Goal: Task Accomplishment & Management: Complete application form

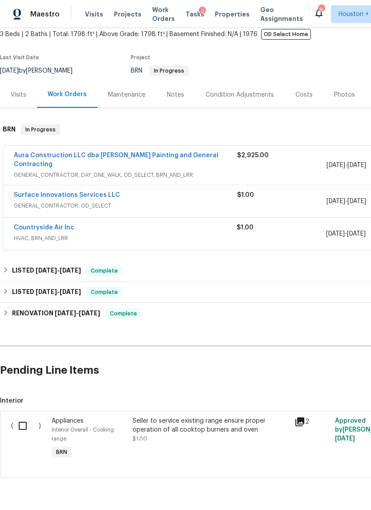
scroll to position [53, 0]
click at [32, 155] on link "Aura Construction LLC dba [PERSON_NAME] Painting and General Contracting" at bounding box center [116, 159] width 205 height 15
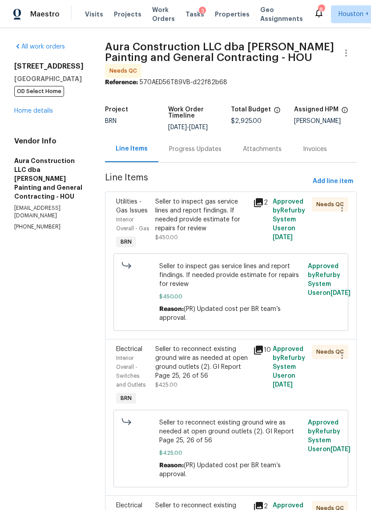
click at [203, 210] on div "Seller to inspect gas service lines and report findings. If needed provide esti…" at bounding box center [201, 215] width 93 height 36
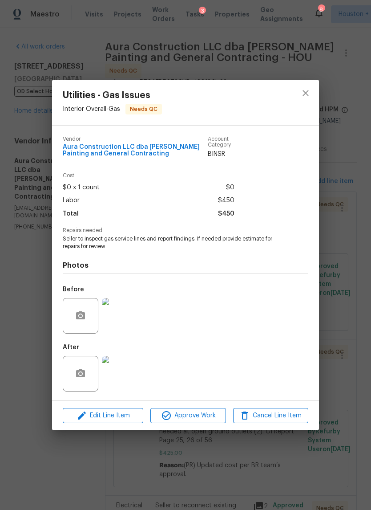
click at [119, 329] on img at bounding box center [120, 316] width 36 height 36
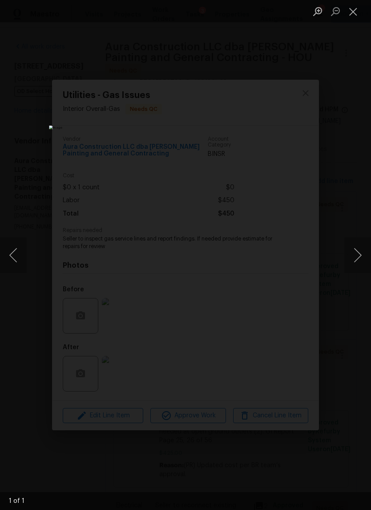
click at [360, 278] on div "Lightbox" at bounding box center [185, 255] width 371 height 510
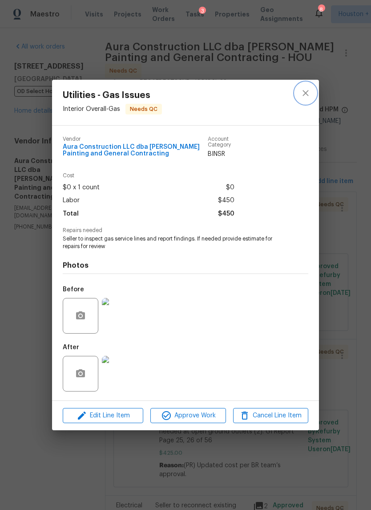
click at [304, 91] on icon "close" at bounding box center [305, 93] width 11 height 11
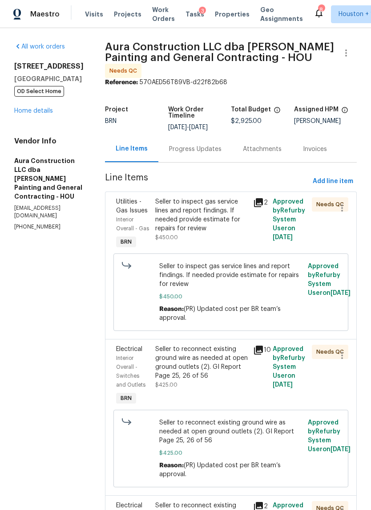
click at [202, 139] on div "Progress Updates" at bounding box center [195, 149] width 74 height 26
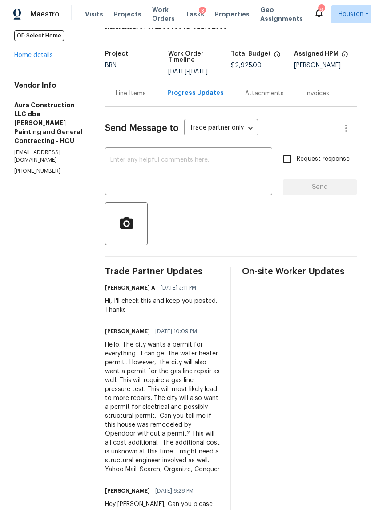
scroll to position [48, 0]
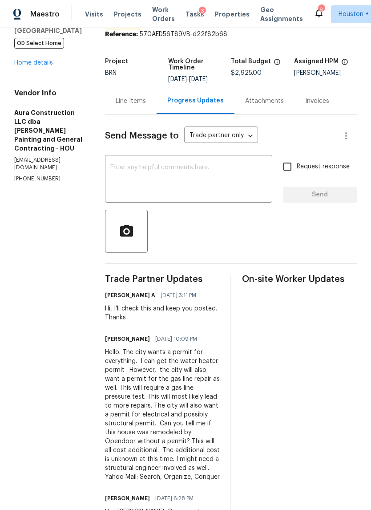
click at [114, 93] on div "Line Items" at bounding box center [131, 101] width 52 height 26
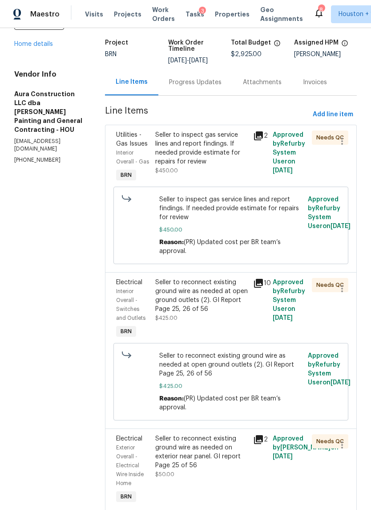
scroll to position [69, 0]
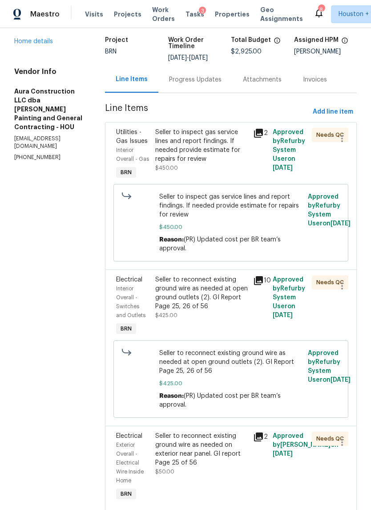
click at [188, 285] on div "Seller to reconnect existing ground wire as needed at open ground outlets (2). …" at bounding box center [201, 293] width 93 height 36
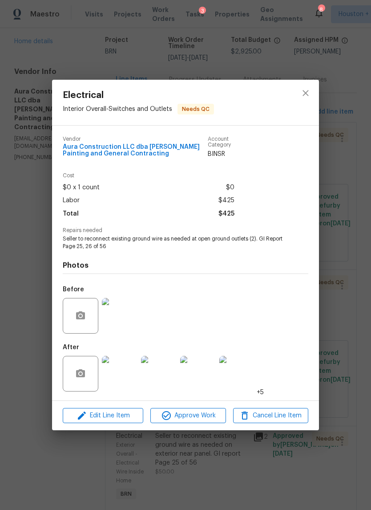
click at [117, 374] on img at bounding box center [120, 374] width 36 height 36
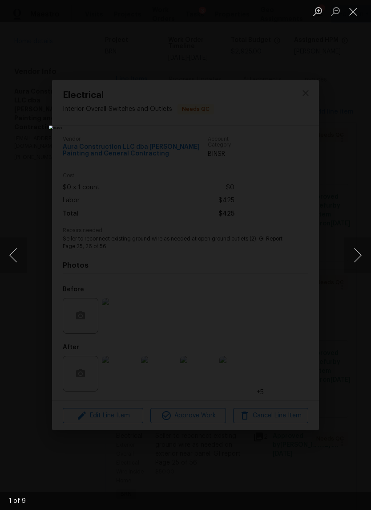
click at [357, 260] on button "Next image" at bounding box center [358, 255] width 27 height 36
click at [347, 258] on button "Next image" at bounding box center [358, 255] width 27 height 36
click at [355, 259] on button "Next image" at bounding box center [358, 255] width 27 height 36
click at [358, 304] on div "Lightbox" at bounding box center [185, 255] width 371 height 510
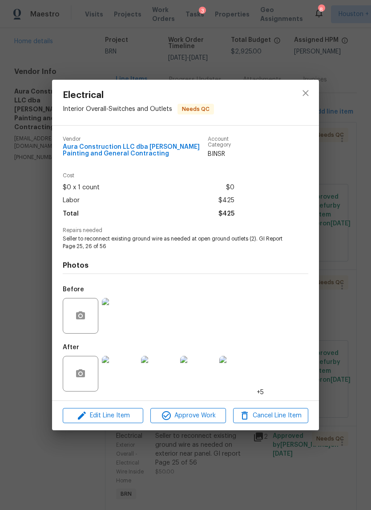
click at [358, 308] on div "Electrical Interior Overall - Switches and Outlets Needs QC Vendor Aura Constru…" at bounding box center [185, 255] width 371 height 510
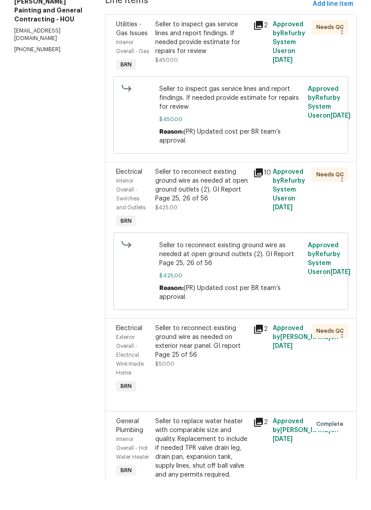
scroll to position [22, 0]
click at [155, 355] on div "Seller to reconnect existing ground wire as needed on exterior near panel. GI r…" at bounding box center [201, 373] width 93 height 36
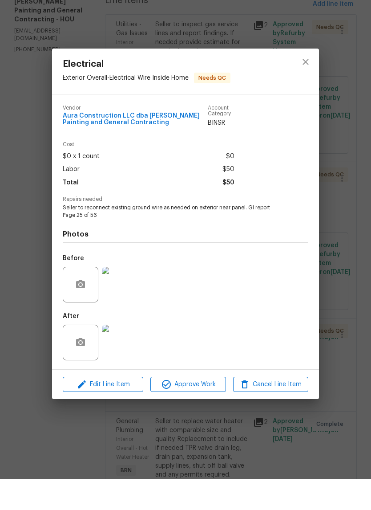
click at [111, 356] on img at bounding box center [120, 374] width 36 height 36
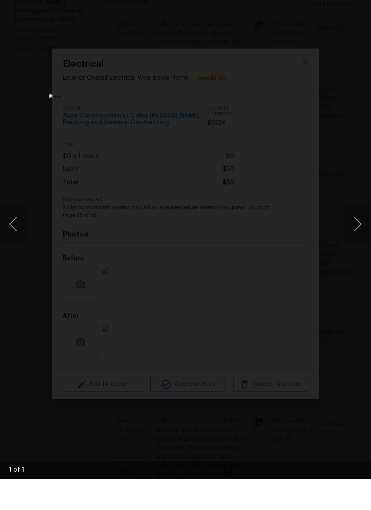
click at [353, 301] on div "Lightbox" at bounding box center [185, 255] width 371 height 510
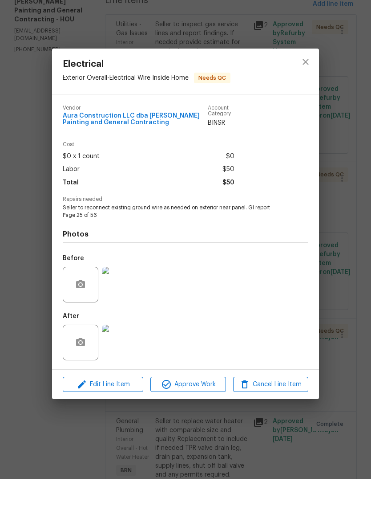
click at [347, 314] on div "Electrical Exterior Overall - Electrical Wire Inside Home Needs QC Vendor Aura …" at bounding box center [185, 255] width 371 height 510
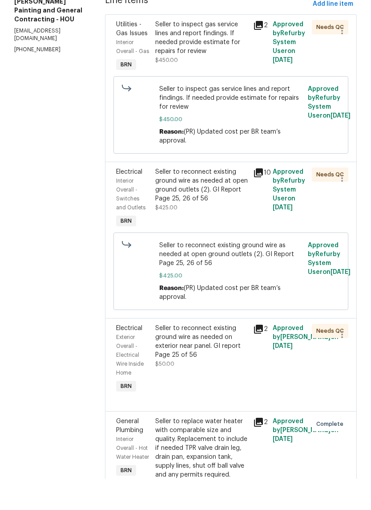
click at [158, 448] on div "Seller to replace water heater with comparable size and quality. Replacement to…" at bounding box center [201, 479] width 93 height 62
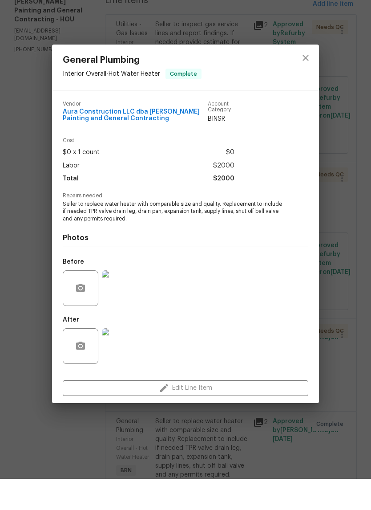
click at [112, 301] on img at bounding box center [120, 319] width 36 height 36
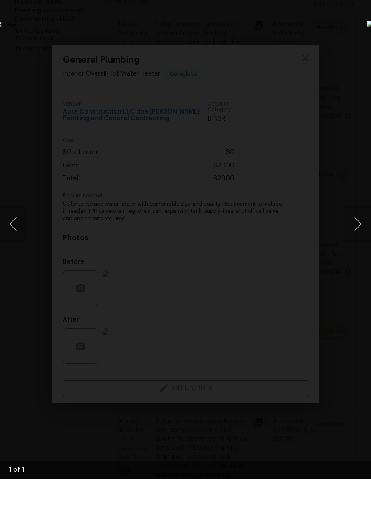
click at [66, 401] on div "Lightbox" at bounding box center [185, 255] width 371 height 510
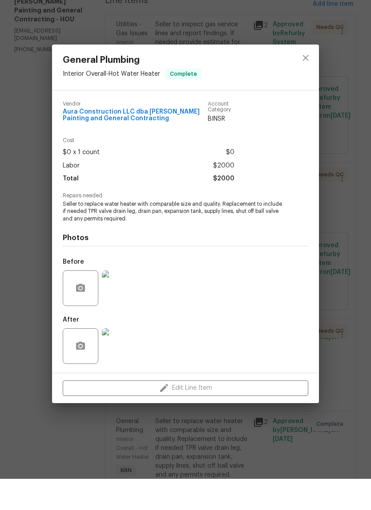
click at [117, 359] on img at bounding box center [120, 377] width 36 height 36
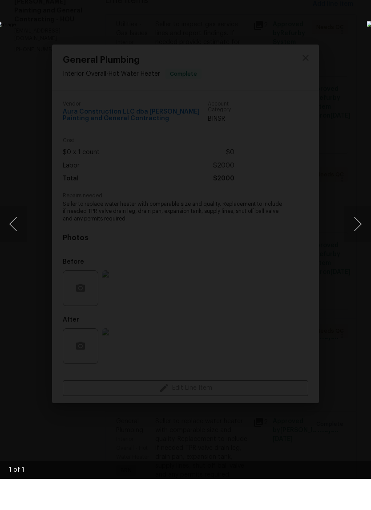
click at [62, 399] on div "Lightbox" at bounding box center [185, 255] width 371 height 510
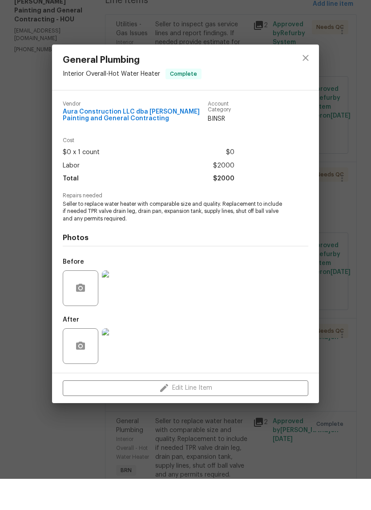
click at [63, 406] on div "General Plumbing Interior Overall - Hot Water Heater Complete Vendor Aura Const…" at bounding box center [185, 255] width 371 height 510
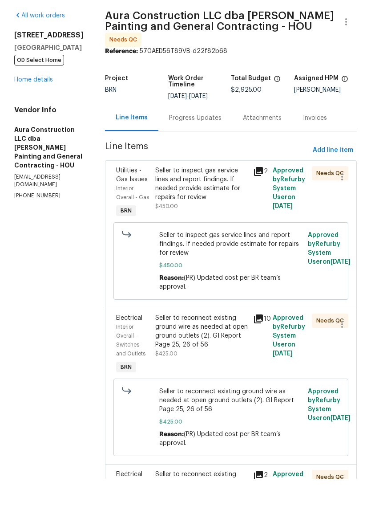
scroll to position [0, 0]
click at [203, 145] on div "Progress Updates" at bounding box center [195, 149] width 53 height 9
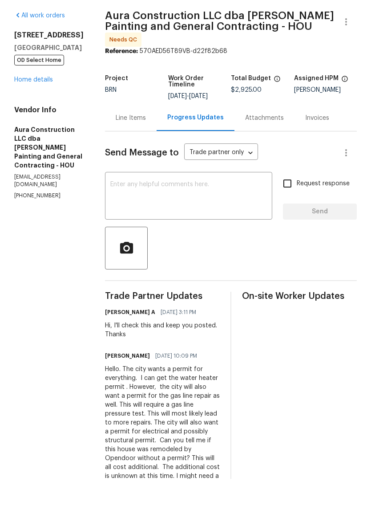
click at [26, 108] on link "Home details" at bounding box center [33, 111] width 39 height 6
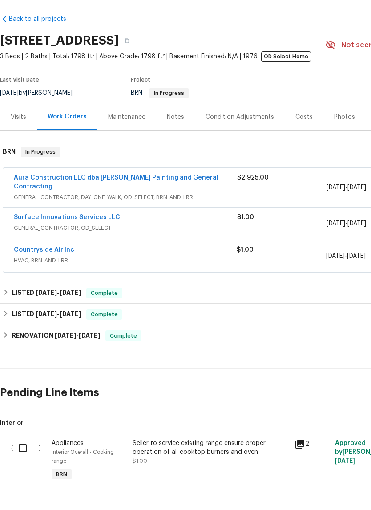
click at [16, 245] on link "Surface Innovations Services LLC" at bounding box center [67, 248] width 106 height 6
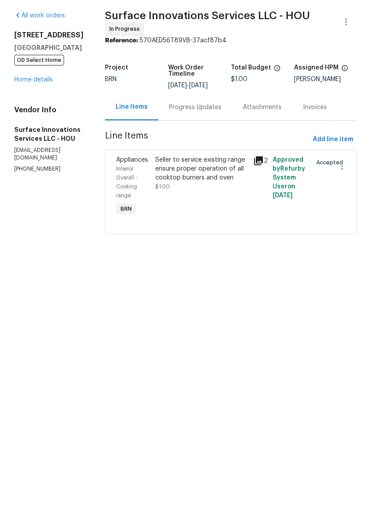
click at [229, 187] on div "Seller to service existing range ensure proper operation of all cooktop burners…" at bounding box center [201, 200] width 93 height 27
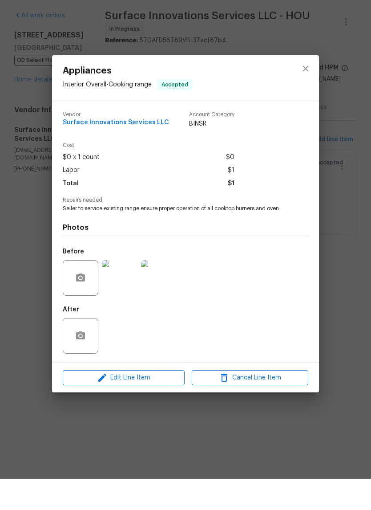
click at [118, 291] on img at bounding box center [120, 309] width 36 height 36
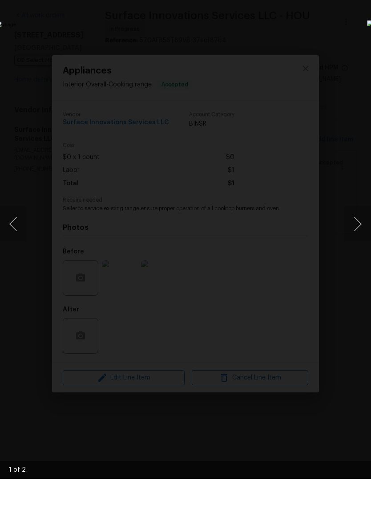
click at [361, 237] on button "Next image" at bounding box center [358, 255] width 27 height 36
click at [302, 436] on div "Lightbox" at bounding box center [185, 255] width 371 height 510
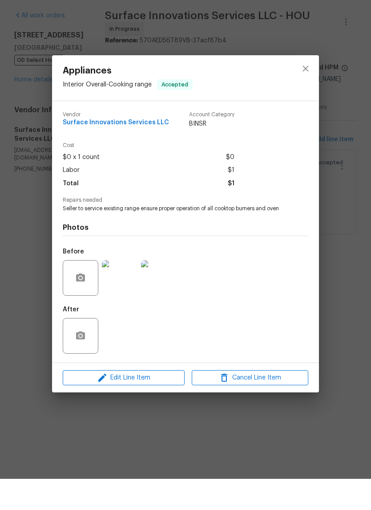
click at [340, 364] on div "Appliances Interior Overall - Cooking range Accepted Vendor Surface Innovations…" at bounding box center [185, 255] width 371 height 510
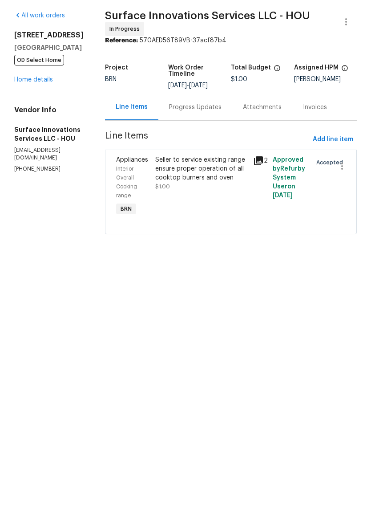
click at [201, 134] on div "Progress Updates" at bounding box center [195, 138] width 53 height 9
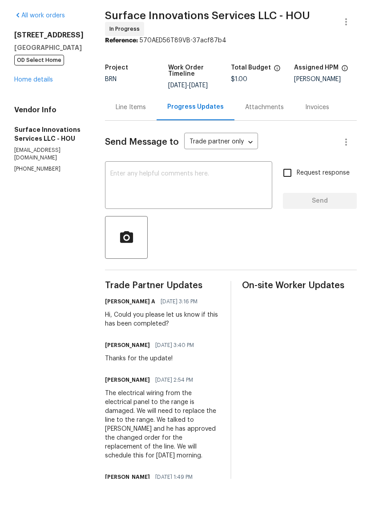
click at [26, 108] on link "Home details" at bounding box center [33, 111] width 39 height 6
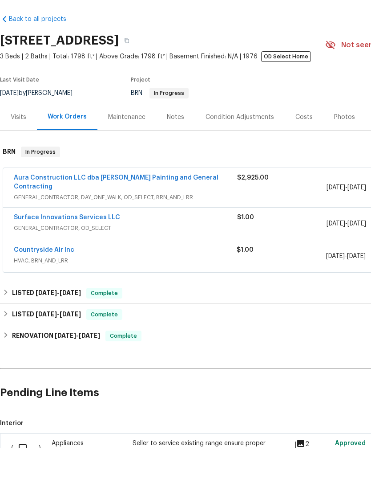
scroll to position [31, 0]
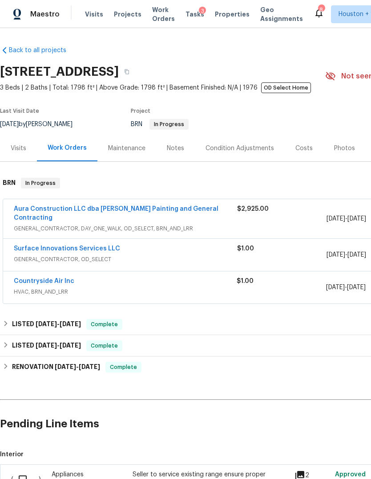
click at [195, 206] on link "Aura Construction LLC dba [PERSON_NAME] Painting and General Contracting" at bounding box center [116, 213] width 205 height 15
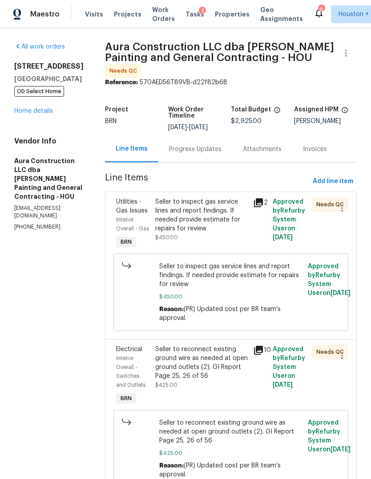
click at [203, 200] on div "Seller to inspect gas service lines and report findings. If needed provide esti…" at bounding box center [201, 215] width 93 height 36
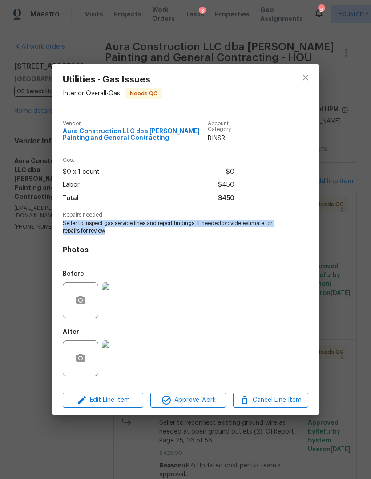
click at [339, 294] on div "Utilities - Gas Issues Interior Overall - Gas Needs QC Vendor Aura Construction…" at bounding box center [185, 239] width 371 height 479
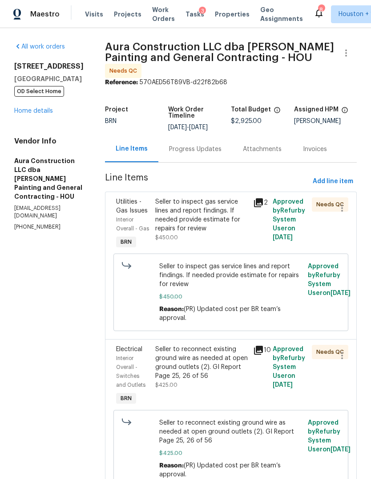
click at [23, 114] on link "Home details" at bounding box center [33, 111] width 39 height 6
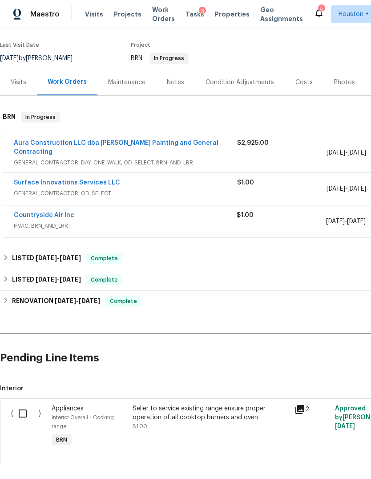
scroll to position [66, 0]
click at [28, 179] on link "Surface Innovations Services LLC" at bounding box center [67, 182] width 106 height 6
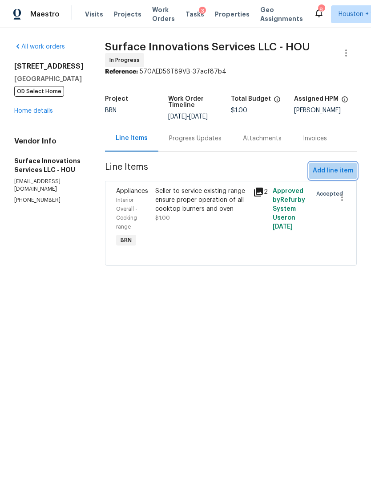
click at [341, 176] on span "Add line item" at bounding box center [333, 170] width 41 height 11
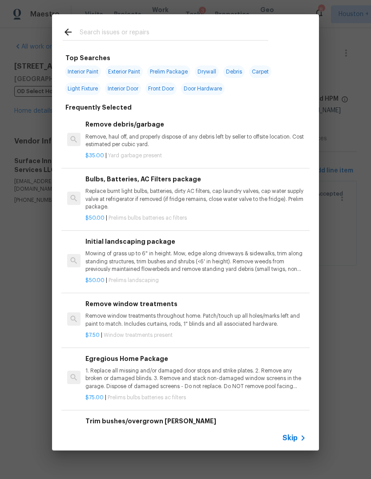
click at [300, 436] on icon at bounding box center [303, 437] width 11 height 11
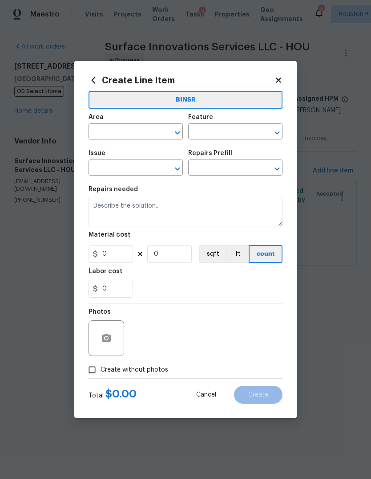
click at [106, 120] on div "Area" at bounding box center [136, 120] width 94 height 12
click at [107, 138] on input "text" at bounding box center [123, 133] width 69 height 14
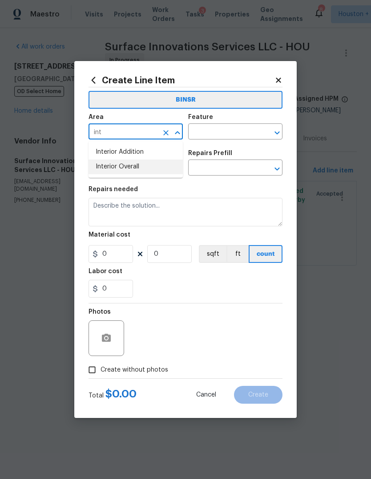
click at [132, 170] on li "Interior Overall" at bounding box center [136, 166] width 94 height 15
type input "Interior Overall"
click at [222, 132] on input "text" at bounding box center [222, 133] width 69 height 14
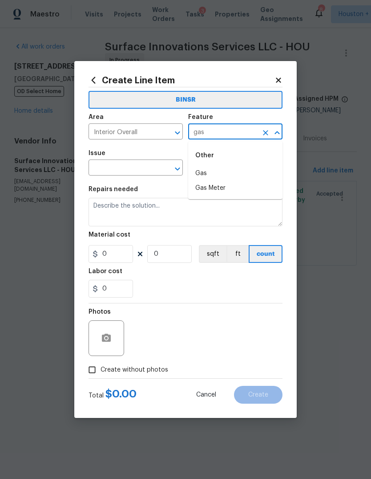
click at [226, 168] on li "Gas" at bounding box center [235, 173] width 94 height 15
type input "Gas"
click at [128, 170] on input "text" at bounding box center [123, 169] width 69 height 14
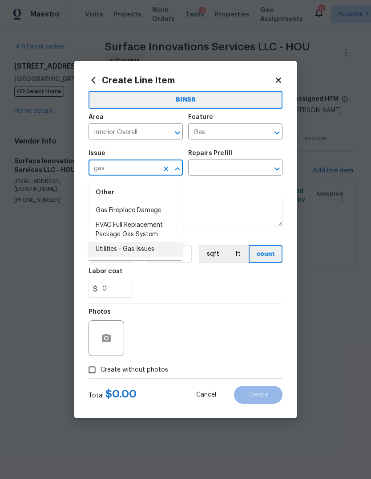
click at [151, 248] on li "Utilities - Gas Issues" at bounding box center [136, 249] width 94 height 15
type input "Utilities - Gas Issues"
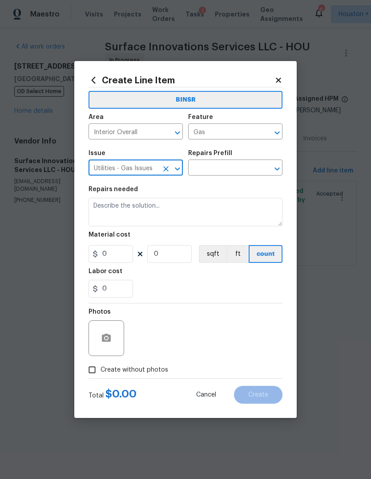
click at [223, 166] on input "text" at bounding box center [222, 169] width 69 height 14
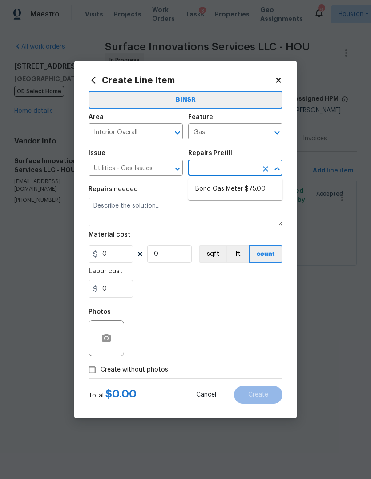
click at [244, 194] on li "Bond Gas Meter $75.00" at bounding box center [235, 189] width 94 height 15
type input "Bond Gas Meter $75.00"
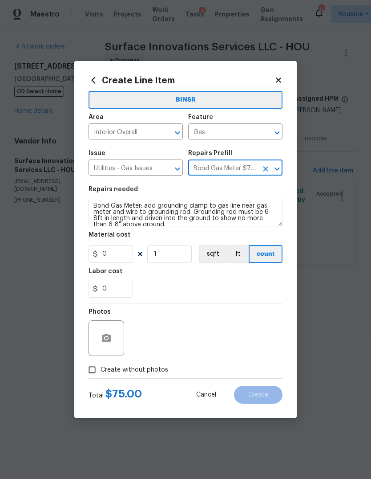
type textarea "Bond Gas Meter: add grounding clamp to gas line near gas meter and wire to grou…"
type input "1"
type input "75"
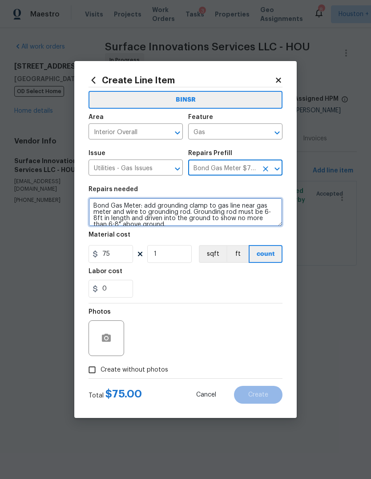
click at [235, 215] on textarea "Bond Gas Meter: add grounding clamp to gas line near gas meter and wire to grou…" at bounding box center [186, 212] width 194 height 28
click at [242, 214] on textarea "Bond Gas Meter: add grounding clamp to gas line near gas meter and wire to grou…" at bounding box center [186, 212] width 194 height 28
click at [244, 211] on textarea "Bond Gas Meter: add grounding clamp to gas line near gas meter and wire to grou…" at bounding box center [186, 212] width 194 height 28
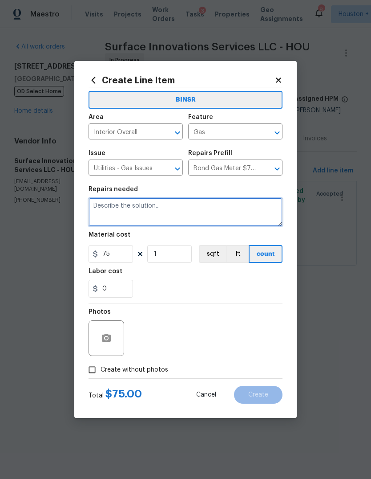
click at [207, 223] on textarea at bounding box center [186, 212] width 194 height 28
click at [117, 213] on textarea at bounding box center [186, 212] width 194 height 28
paste textarea "Seller to inspect gas service lines and report findings. If needed provide esti…"
type textarea "Seller to inspect gas service lines and report findings. If needed provide esti…"
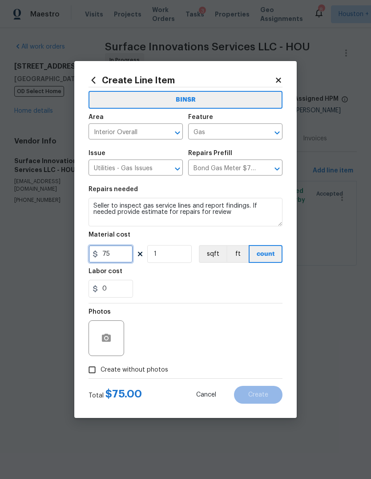
click at [122, 258] on input "75" at bounding box center [111, 254] width 45 height 18
type input "450"
click at [98, 365] on input "Create without photos" at bounding box center [92, 369] width 17 height 17
checkbox input "true"
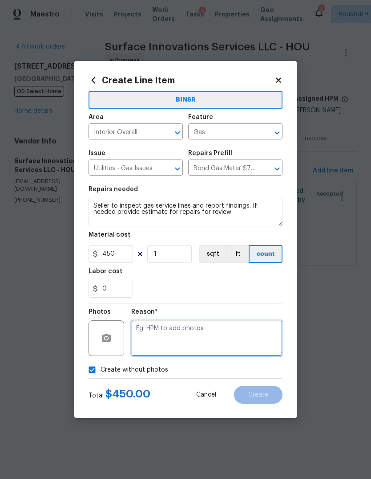
click at [237, 350] on textarea at bounding box center [206, 338] width 151 height 36
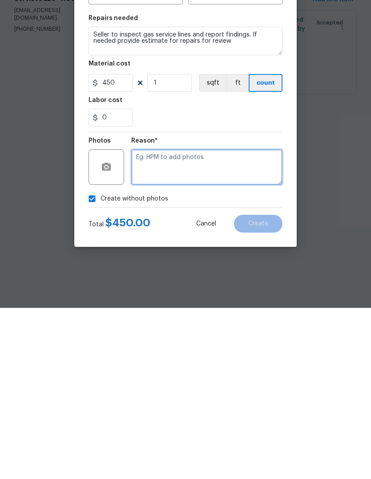
click at [257, 320] on textarea at bounding box center [206, 338] width 151 height 36
paste textarea "Seller to inspect gas service lines and report findings. If needed provide esti…"
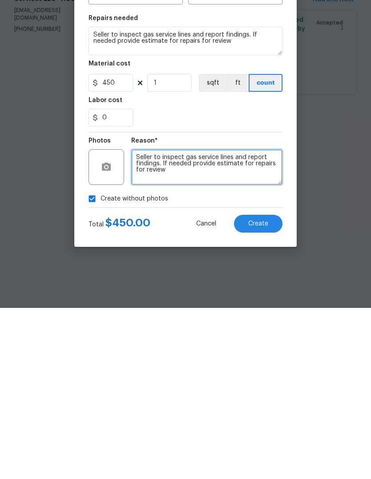
type textarea "Seller to inspect gas service lines and report findings. If needed provide esti…"
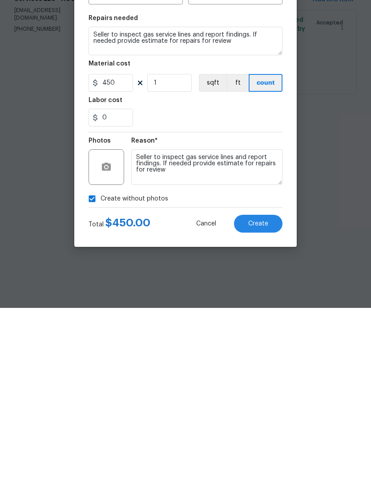
click at [261, 386] on button "Create" at bounding box center [258, 395] width 49 height 18
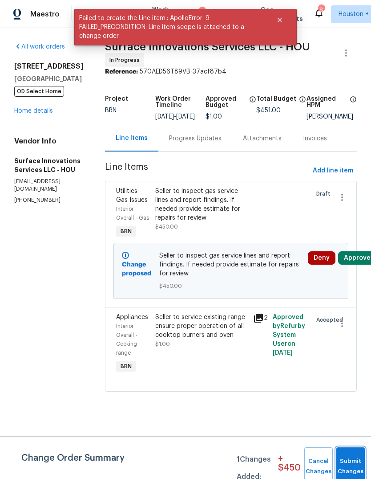
click at [359, 453] on button "Submit Changes" at bounding box center [351, 466] width 28 height 38
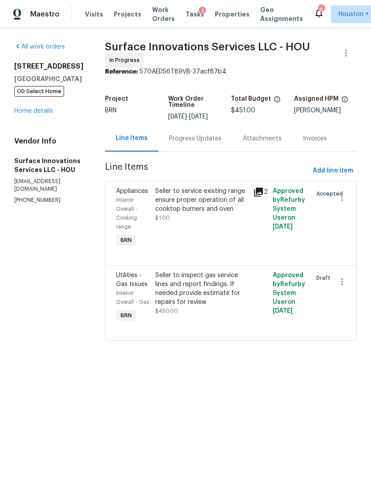
click at [28, 110] on link "Home details" at bounding box center [33, 111] width 39 height 6
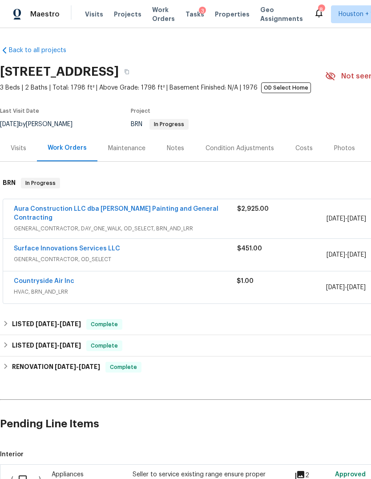
click at [38, 211] on link "Aura Construction LLC dba [PERSON_NAME] Painting and General Contracting" at bounding box center [116, 213] width 205 height 15
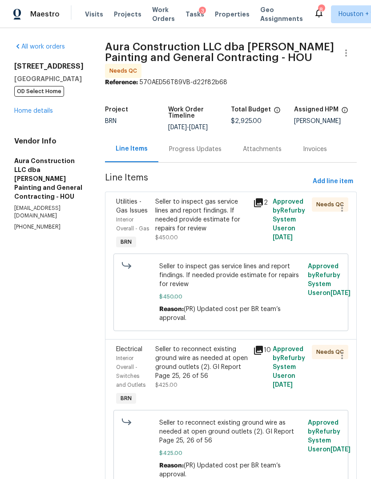
click at [160, 136] on div "Progress Updates" at bounding box center [195, 149] width 74 height 26
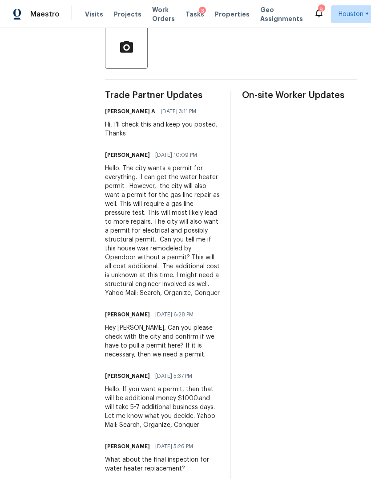
scroll to position [82, 0]
